Goal: Task Accomplishment & Management: Manage account settings

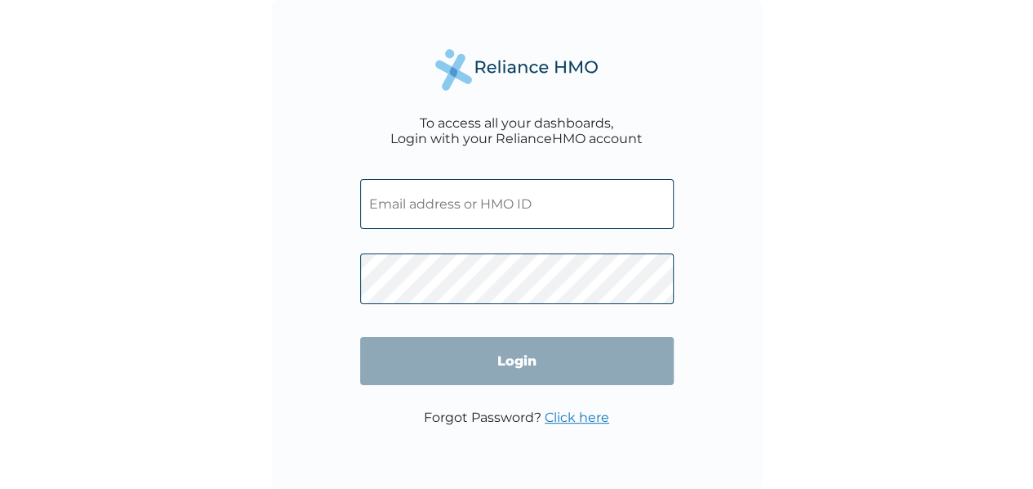
type input "[EMAIL_ADDRESS][DOMAIN_NAME]"
click at [575, 418] on link "Click here" at bounding box center [577, 417] width 65 height 16
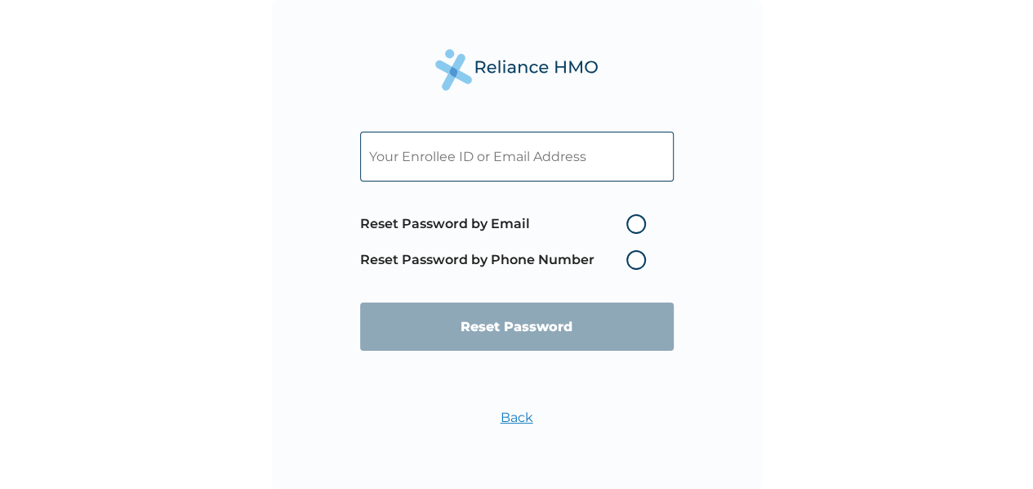
click at [466, 153] on input "text" at bounding box center [517, 157] width 314 height 50
paste input "[EMAIL_ADDRESS][DOMAIN_NAME]"
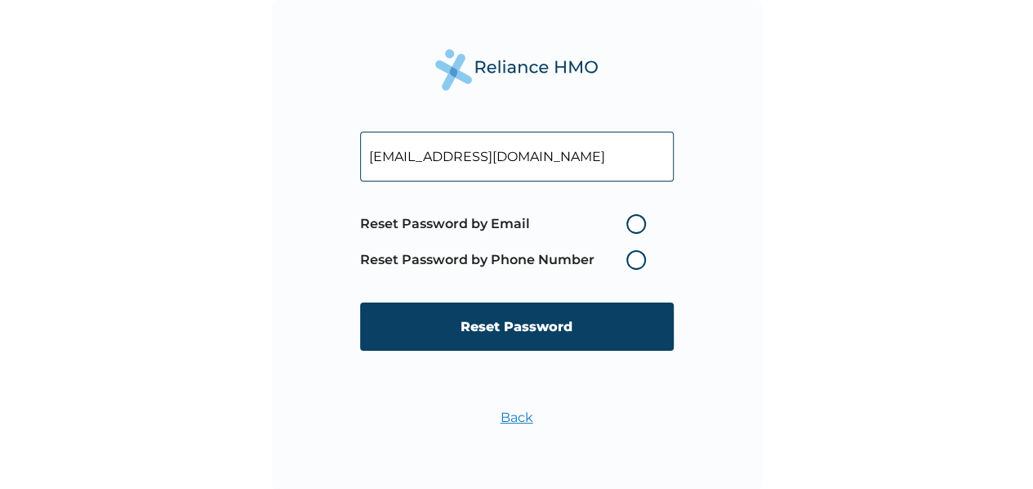
type input "[EMAIL_ADDRESS][DOMAIN_NAME]"
click at [629, 219] on label "Reset Password by Email" at bounding box center [507, 224] width 294 height 20
click at [629, 219] on input "Reset Password by Email" at bounding box center [617, 224] width 26 height 26
radio input "true"
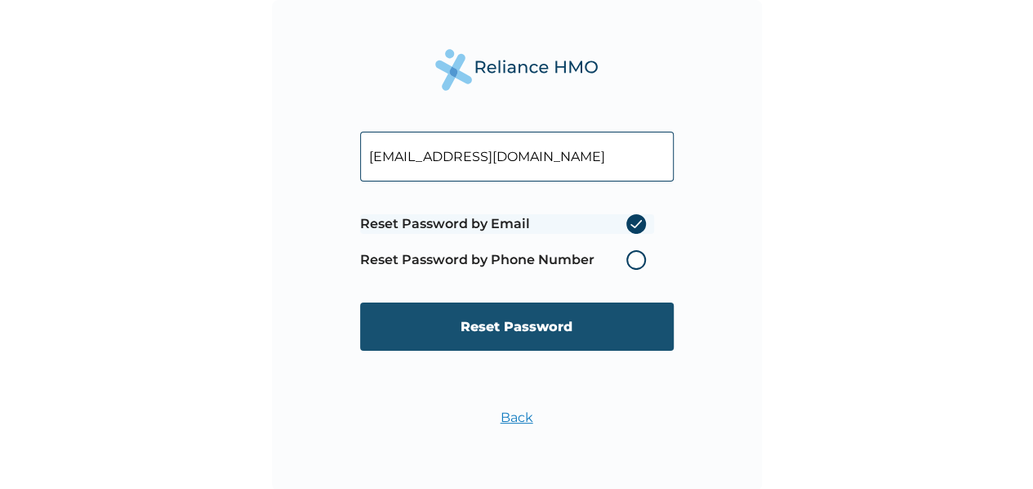
click at [518, 336] on input "Reset Password" at bounding box center [517, 326] width 314 height 48
